Goal: Task Accomplishment & Management: Use online tool/utility

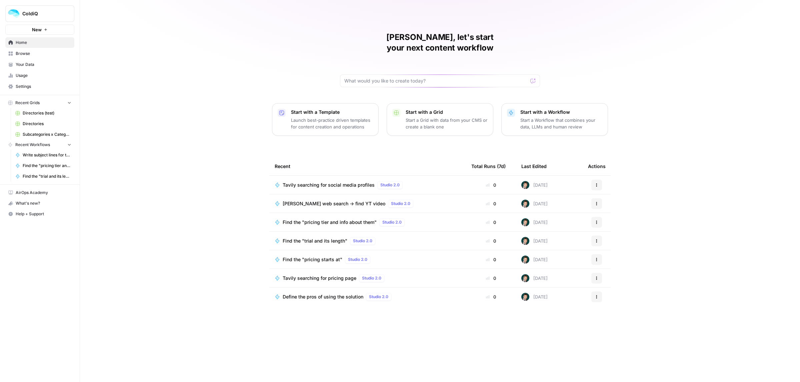
click at [593, 180] on button "Actions" at bounding box center [596, 185] width 11 height 11
click at [664, 152] on div "[PERSON_NAME], let's start your next content workflow Start with a Template Lau…" at bounding box center [440, 191] width 720 height 382
click at [595, 273] on button "Actions" at bounding box center [596, 278] width 11 height 11
click at [606, 327] on span "Duplicate" at bounding box center [630, 326] width 53 height 7
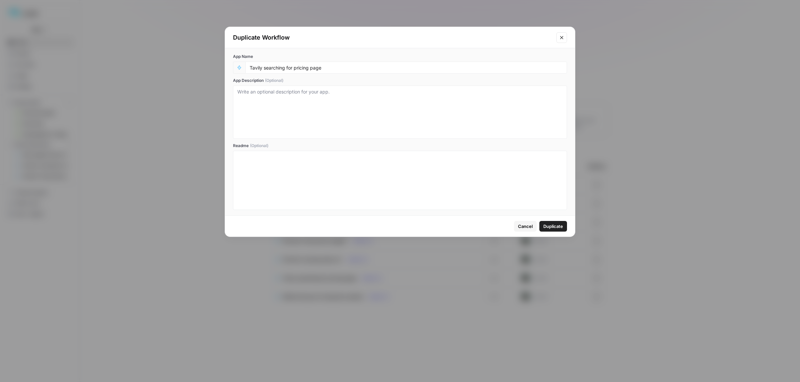
drag, startPoint x: 333, startPoint y: 62, endPoint x: 325, endPoint y: 74, distance: 14.1
click at [312, 67] on div "Tavily searching for pricing page" at bounding box center [405, 68] width 321 height 12
drag, startPoint x: 321, startPoint y: 67, endPoint x: 295, endPoint y: 67, distance: 26.0
click at [295, 67] on input "Tavily searching for pricing page" at bounding box center [406, 68] width 313 height 6
type input "Tavily searching for website"
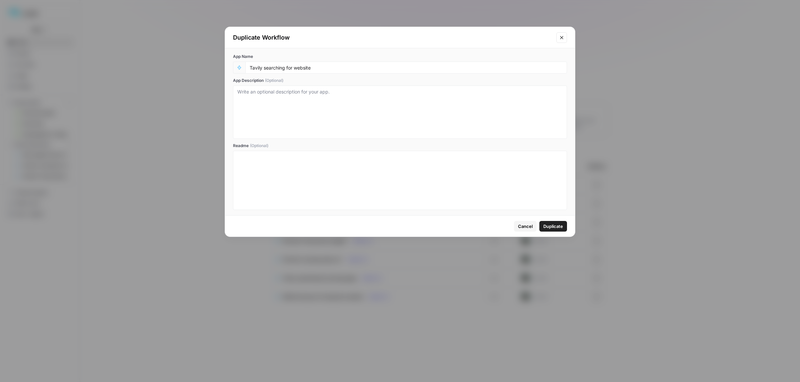
click at [555, 227] on span "Duplicate" at bounding box center [553, 226] width 20 height 7
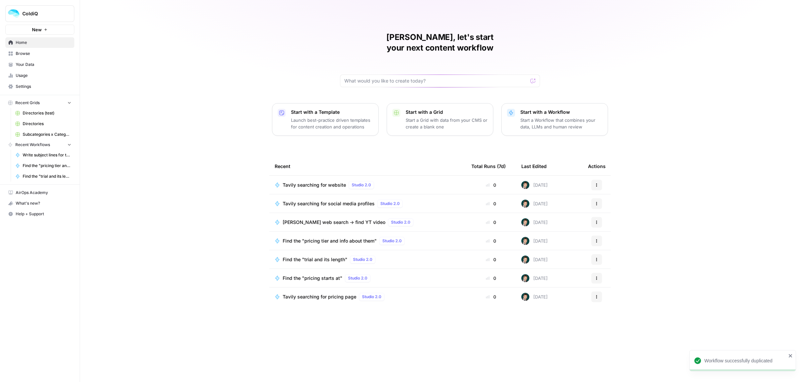
click at [320, 182] on span "Tavily searching for website" at bounding box center [313, 185] width 63 height 7
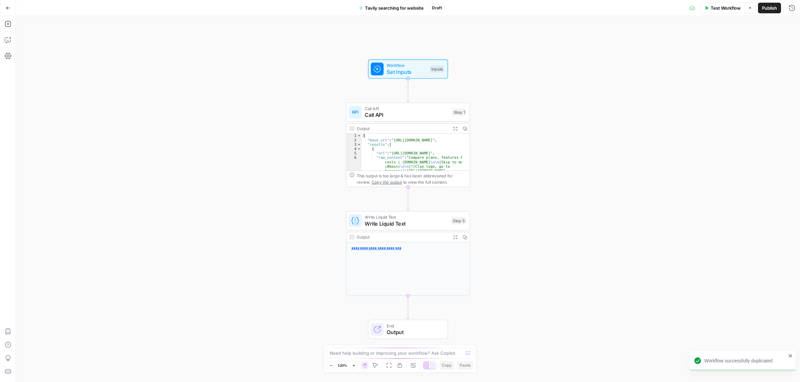
click at [410, 119] on span "Call API" at bounding box center [406, 115] width 84 height 8
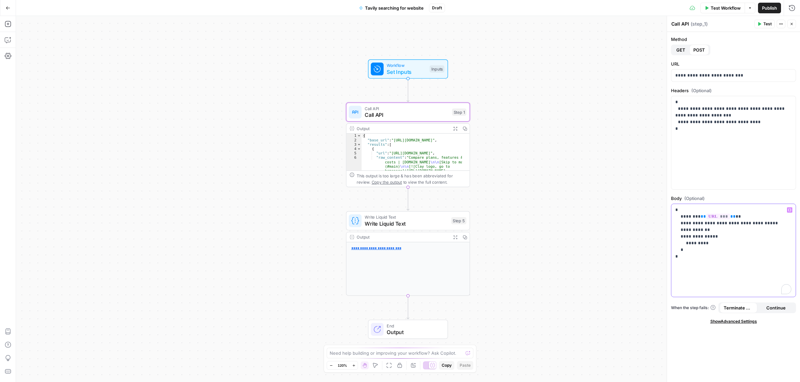
drag, startPoint x: 706, startPoint y: 243, endPoint x: 678, endPoint y: 239, distance: 27.7
click at [678, 239] on p "**********" at bounding box center [733, 233] width 116 height 53
drag, startPoint x: 685, startPoint y: 251, endPoint x: 698, endPoint y: 230, distance: 24.1
click at [698, 230] on p "**********" at bounding box center [733, 233] width 116 height 53
click at [763, 225] on p "**********" at bounding box center [733, 223] width 116 height 33
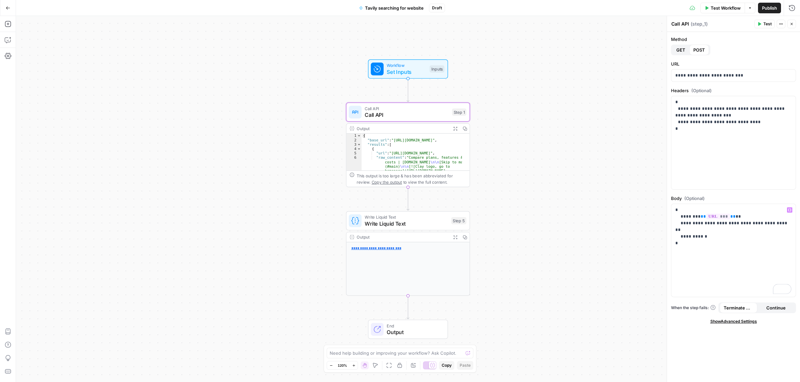
click at [711, 6] on span "Test Workflow" at bounding box center [725, 8] width 30 height 7
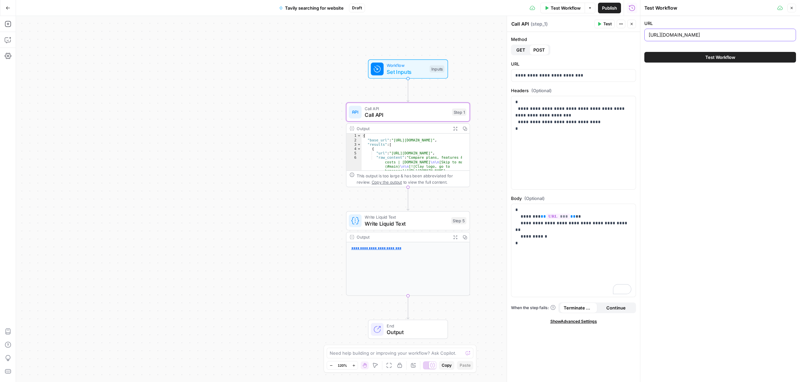
click at [659, 37] on input "[URL][DOMAIN_NAME]" at bounding box center [719, 35] width 143 height 7
paste input "Snowflake"
type input "Snowflake"
click at [686, 57] on button "Test Workflow" at bounding box center [720, 57] width 152 height 11
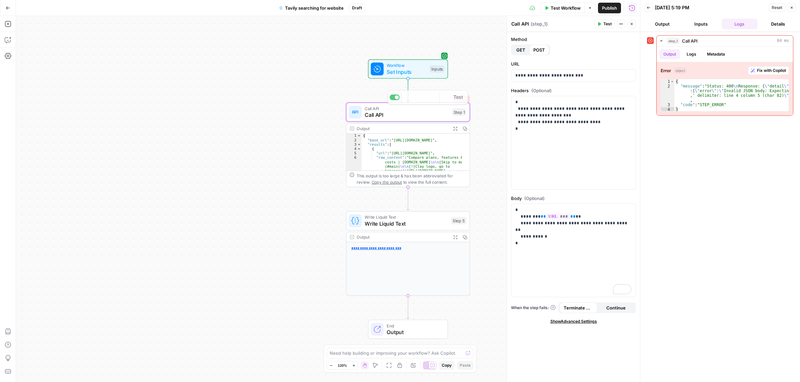
click at [414, 75] on span "Set Inputs" at bounding box center [406, 72] width 40 height 8
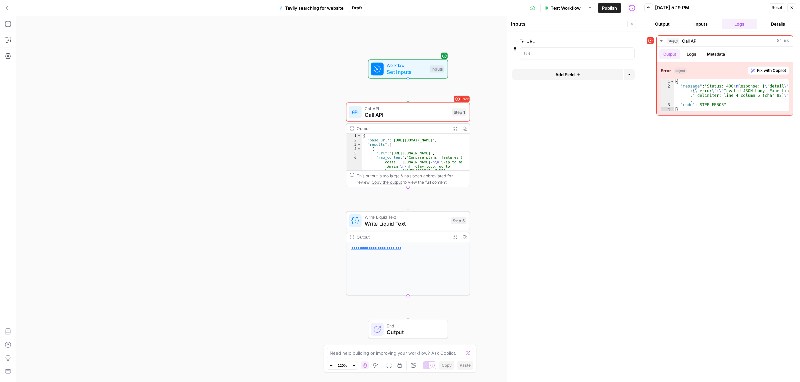
click at [420, 115] on span "Call API" at bounding box center [406, 115] width 84 height 8
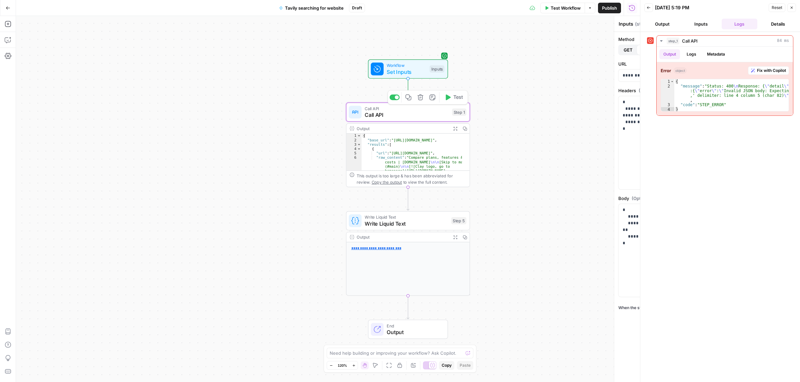
type textarea "Call API"
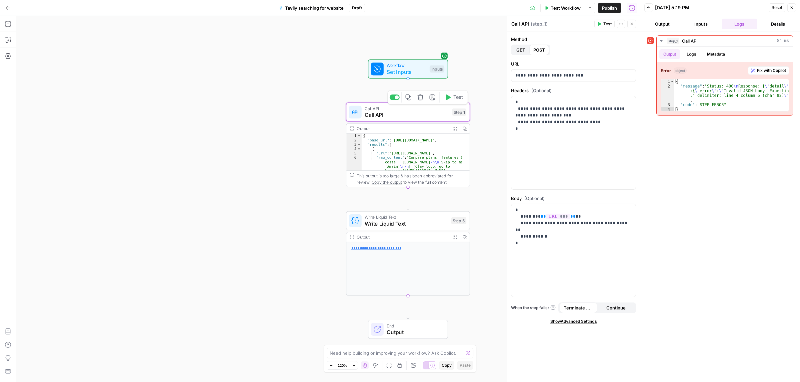
click at [387, 74] on span "Set Inputs" at bounding box center [406, 72] width 40 height 8
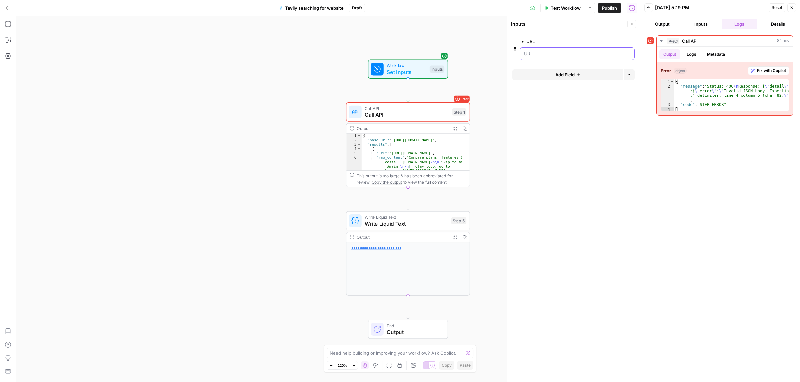
click at [546, 54] on input "URL" at bounding box center [577, 53] width 106 height 7
click at [414, 114] on span "Call API" at bounding box center [406, 115] width 84 height 8
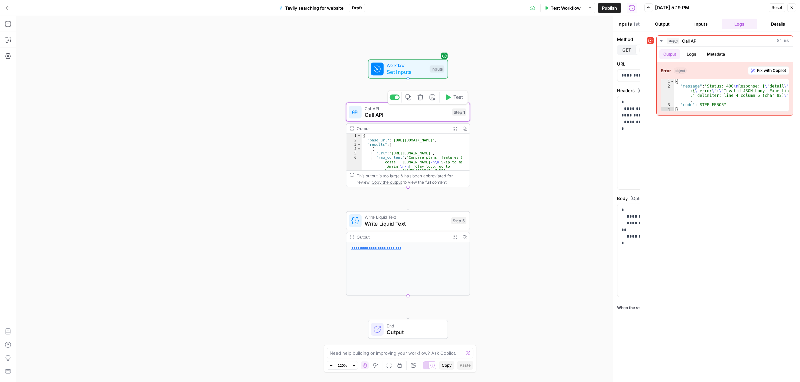
type textarea "Call API"
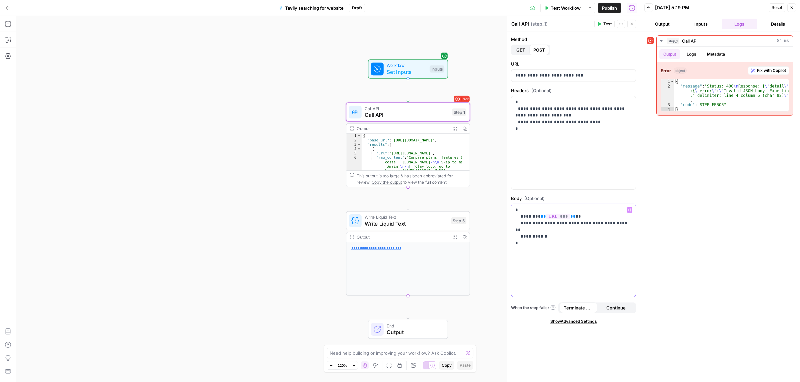
click at [617, 223] on p "**********" at bounding box center [573, 223] width 116 height 33
click at [604, 24] on span "Test" at bounding box center [607, 24] width 8 height 6
drag, startPoint x: 564, startPoint y: 217, endPoint x: 534, endPoint y: 216, distance: 29.7
click at [534, 216] on p "**********" at bounding box center [573, 223] width 116 height 33
click at [7, 10] on button "Go Back" at bounding box center [8, 8] width 12 height 12
